Goal: Find specific page/section: Find specific page/section

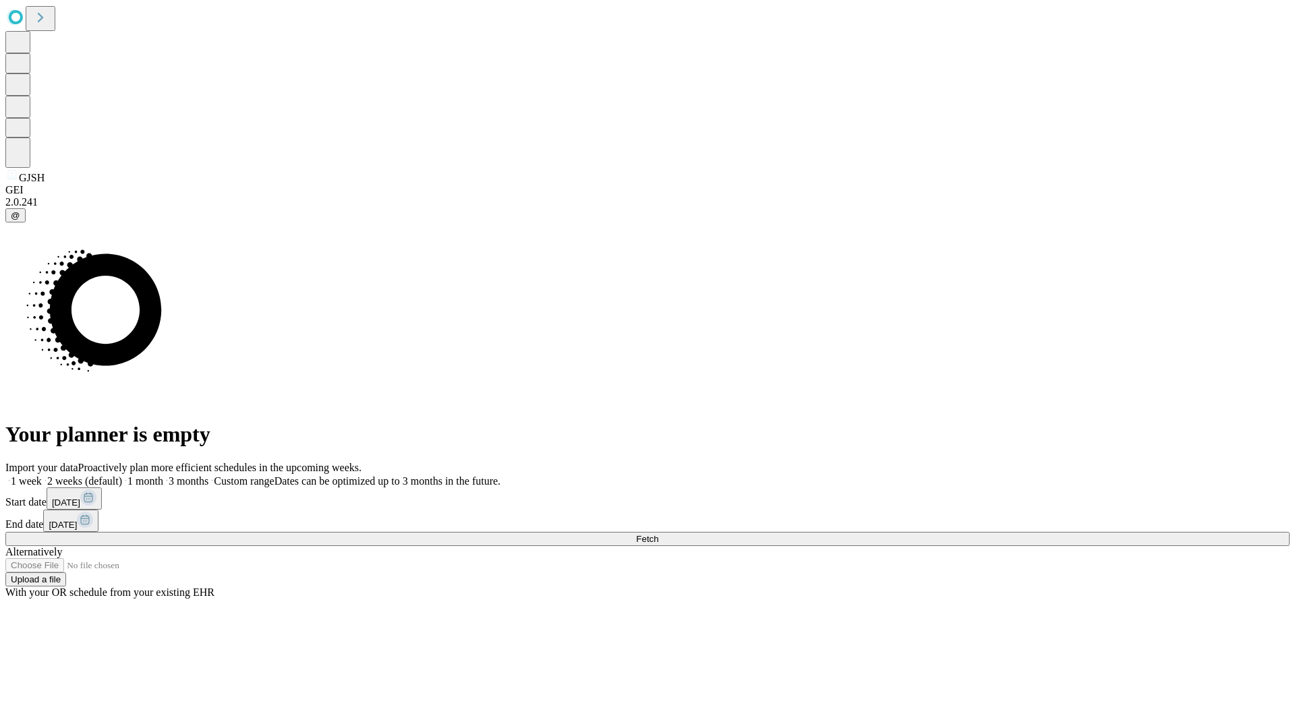
click at [658, 534] on span "Fetch" at bounding box center [647, 539] width 22 height 10
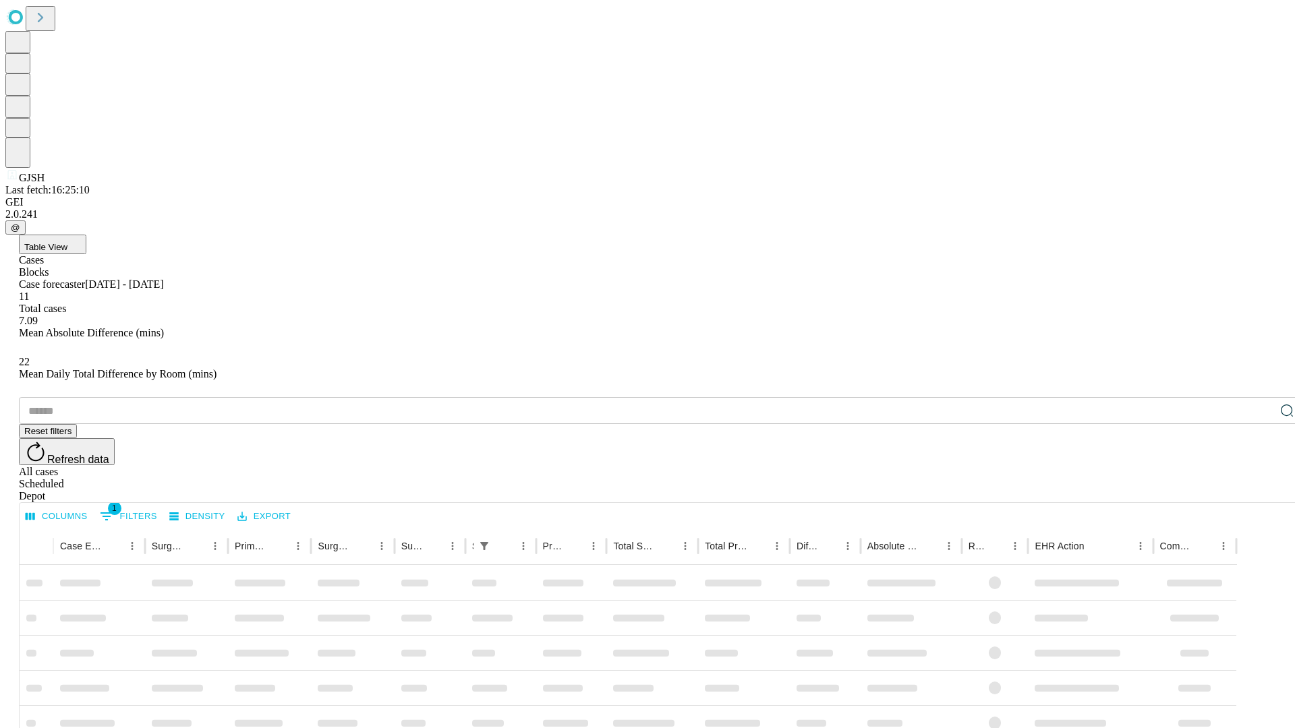
click at [67, 242] on span "Table View" at bounding box center [45, 247] width 43 height 10
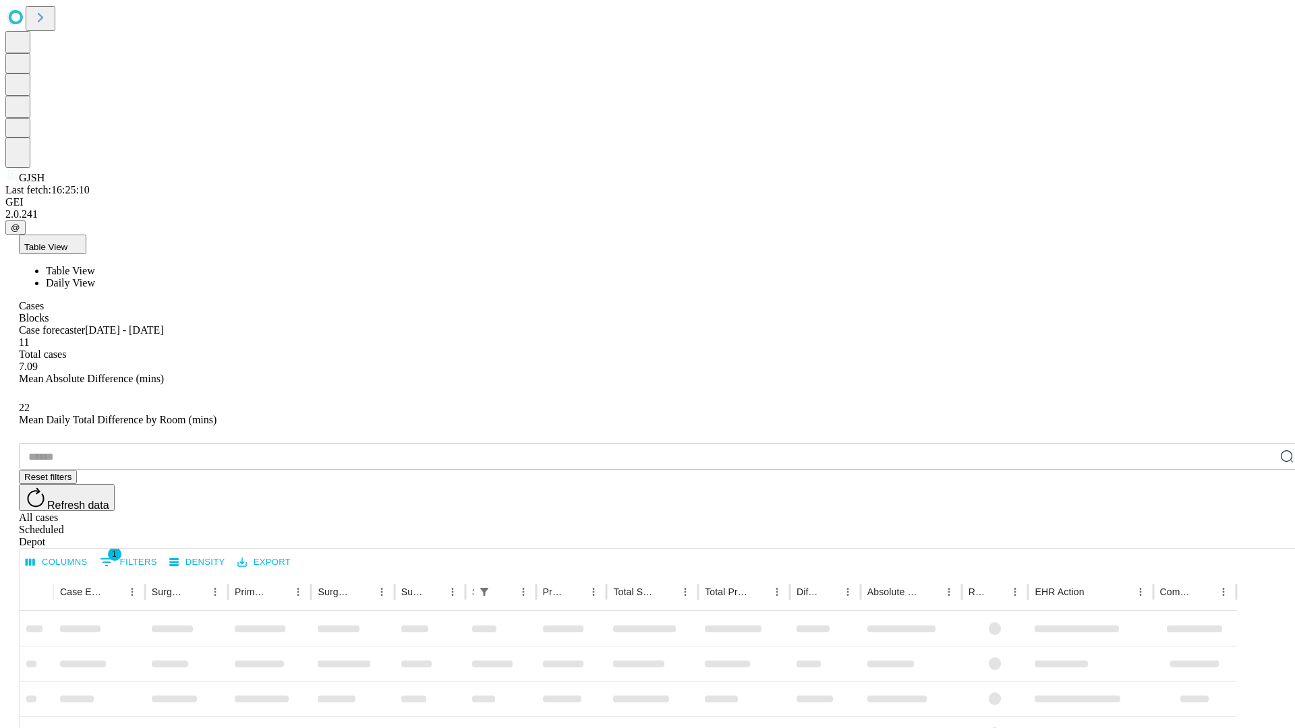
click at [95, 277] on span "Daily View" at bounding box center [70, 282] width 49 height 11
